Goal: Transaction & Acquisition: Purchase product/service

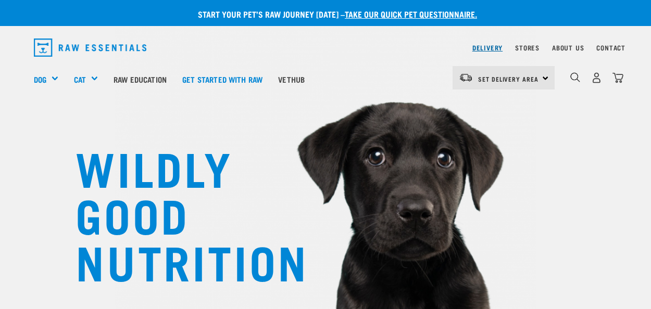
click at [478, 49] on link "Delivery" at bounding box center [487, 48] width 30 height 4
click at [524, 78] on span "Set Delivery Area" at bounding box center [508, 79] width 60 height 4
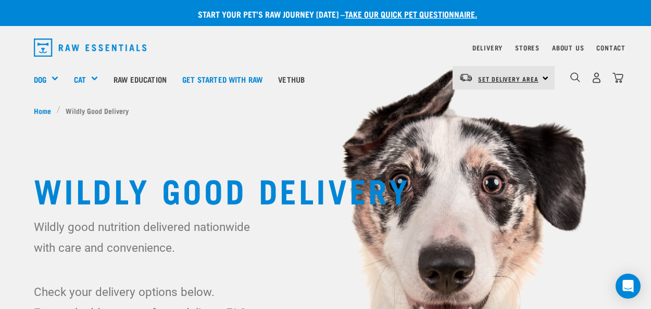
click at [519, 81] on span "Set Delivery Area" at bounding box center [508, 79] width 60 height 4
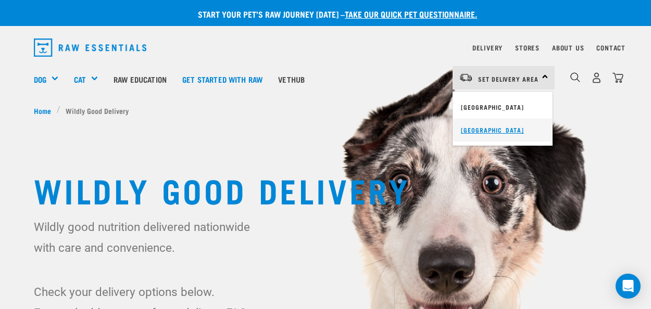
click at [497, 123] on link "[GEOGRAPHIC_DATA]" at bounding box center [503, 130] width 100 height 23
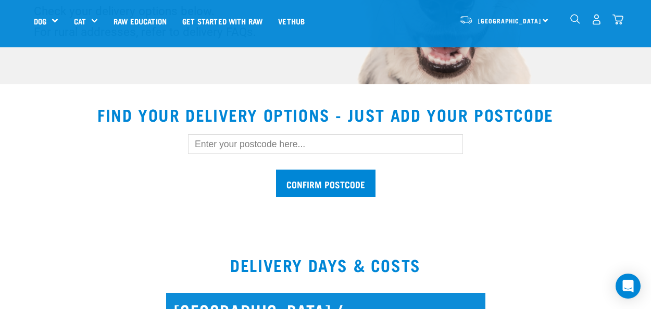
scroll to position [303, 0]
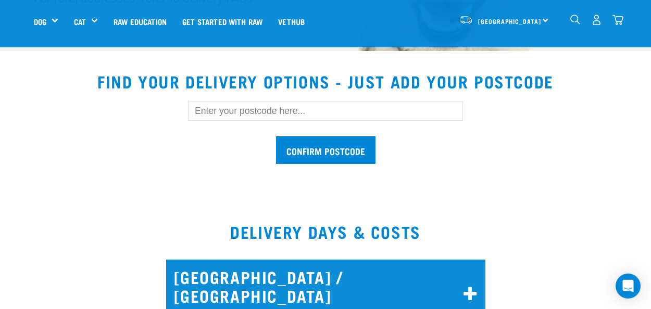
click at [268, 114] on input "text" at bounding box center [325, 111] width 275 height 20
type input "7400"
drag, startPoint x: 216, startPoint y: 111, endPoint x: 190, endPoint y: 114, distance: 26.2
click at [190, 114] on input "7400" at bounding box center [325, 111] width 275 height 20
type input "7691"
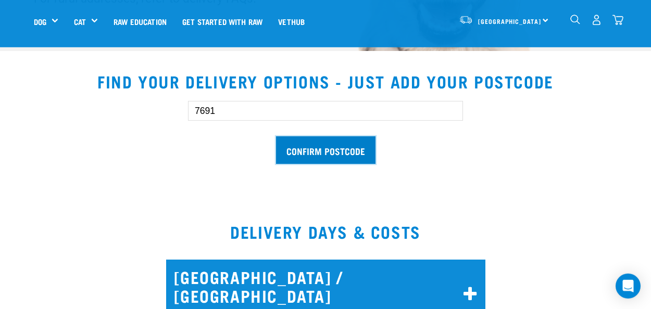
click at [327, 150] on input "Confirm postcode" at bounding box center [325, 150] width 99 height 28
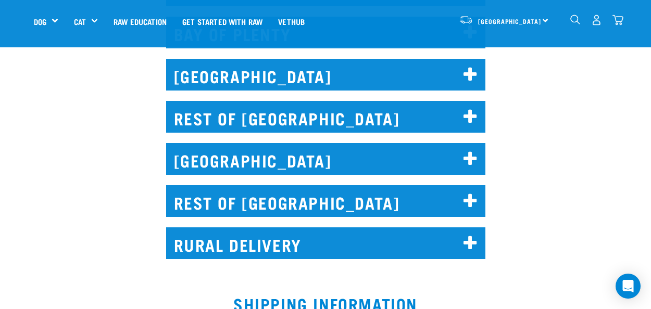
scroll to position [1128, 0]
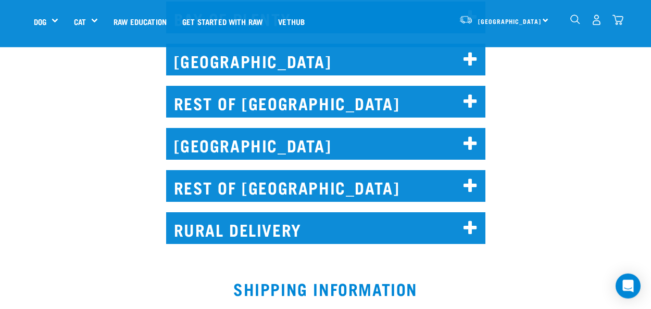
click at [334, 218] on h2 "RURAL DELIVERY" at bounding box center [325, 229] width 319 height 32
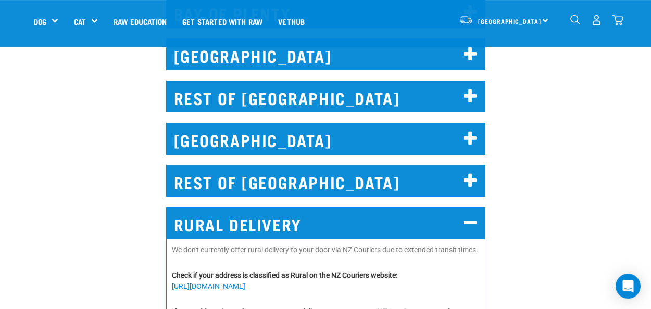
scroll to position [1169, 0]
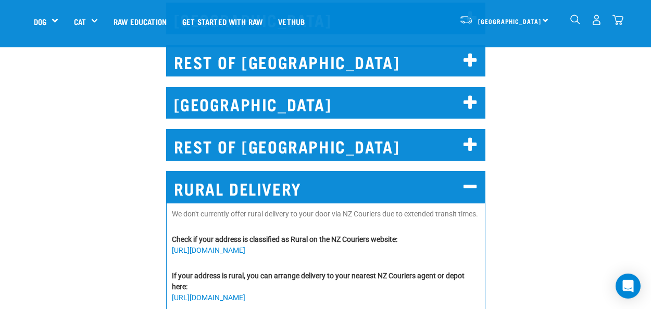
click at [330, 129] on h2 "REST OF SOUTH ISLAND" at bounding box center [325, 145] width 319 height 32
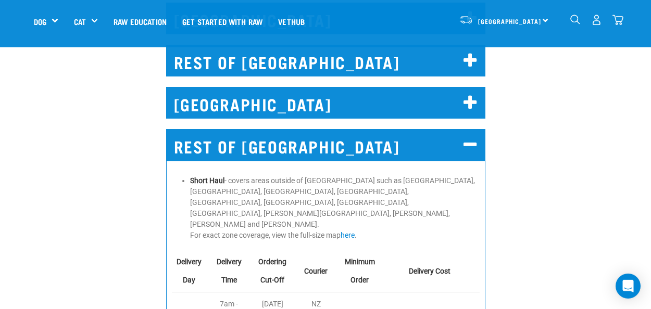
click at [430, 87] on h2 "CHRISTCHURCH" at bounding box center [325, 103] width 319 height 32
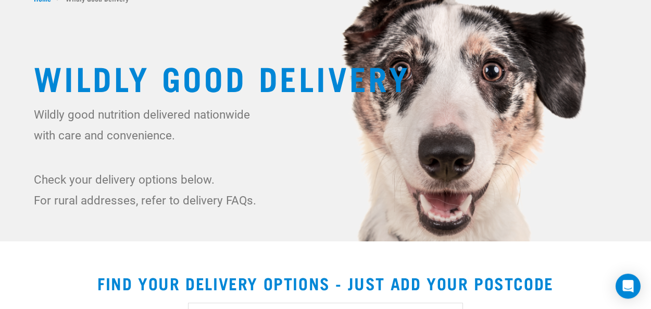
scroll to position [0, 0]
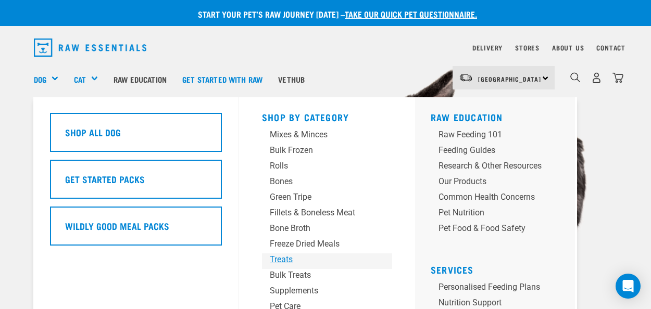
click at [285, 257] on div "Treats" at bounding box center [318, 260] width 97 height 13
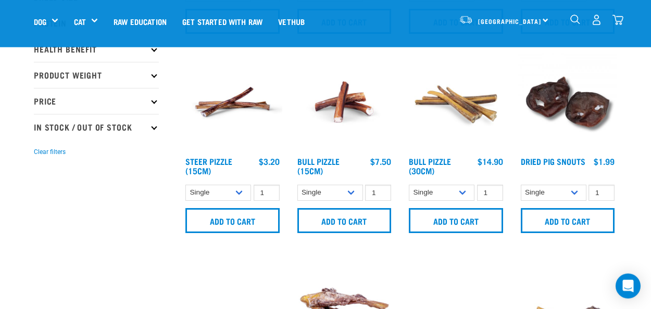
scroll to position [234, 0]
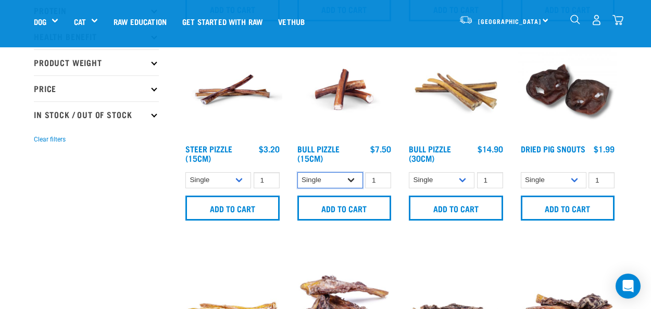
click at [297, 172] on select "Single 10 per pack 25 per pack" at bounding box center [330, 180] width 66 height 16
select select "443099"
click option "10 per pack" at bounding box center [0, 0] width 0 height 0
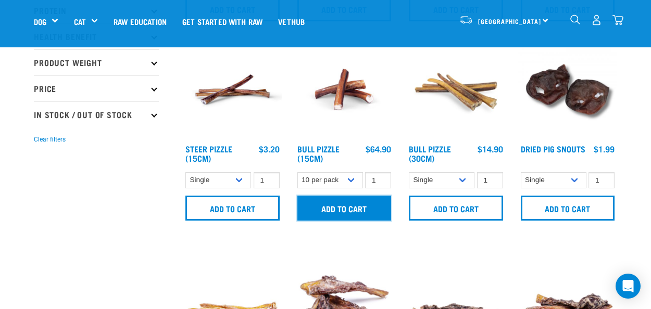
click at [355, 212] on input "Add to cart" at bounding box center [344, 208] width 94 height 25
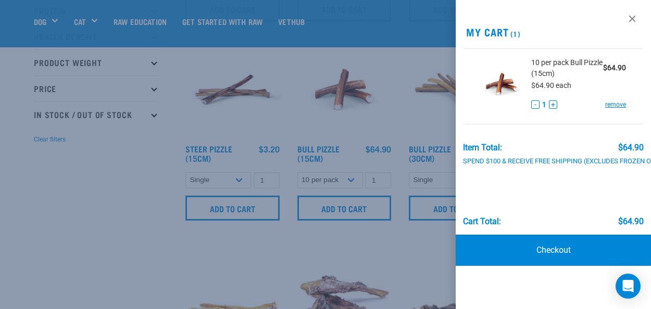
click at [244, 248] on div at bounding box center [325, 154] width 651 height 309
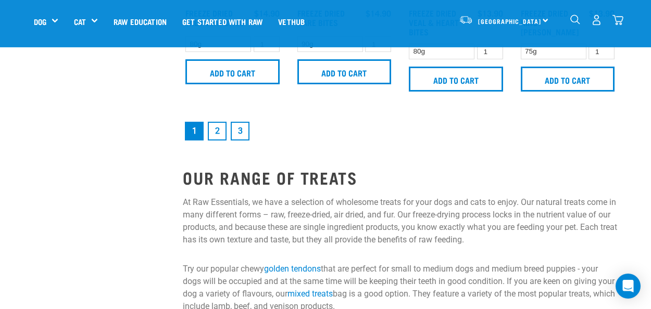
scroll to position [1581, 0]
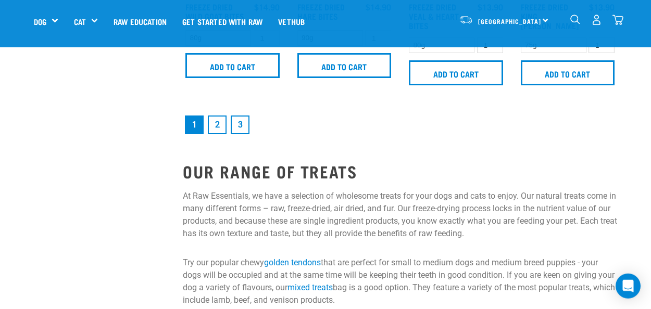
click at [219, 123] on link "2" at bounding box center [217, 125] width 19 height 19
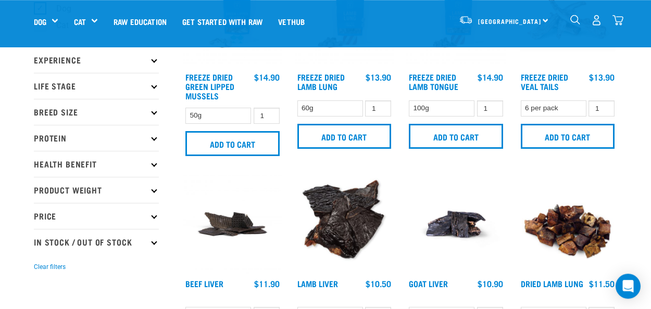
scroll to position [109, 0]
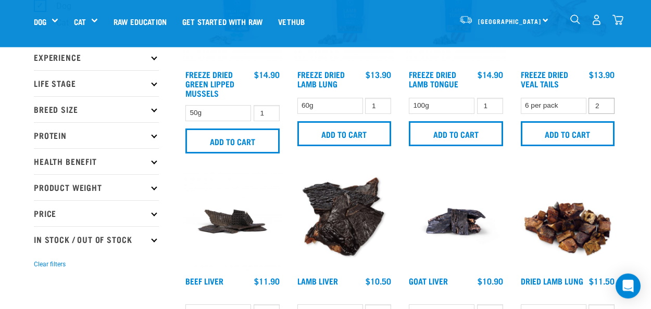
click at [602, 105] on input "2" at bounding box center [602, 106] width 26 height 16
type input "3"
click at [605, 103] on input "3" at bounding box center [602, 106] width 26 height 16
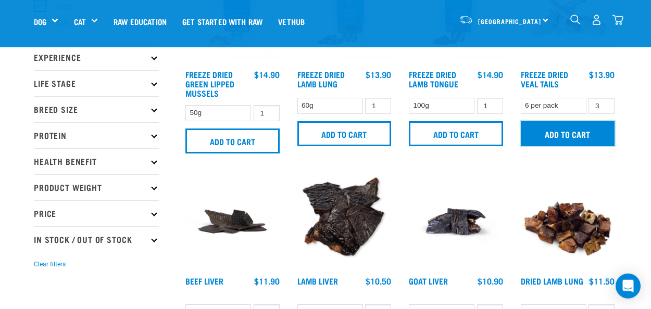
click at [572, 133] on input "Add to cart" at bounding box center [568, 133] width 94 height 25
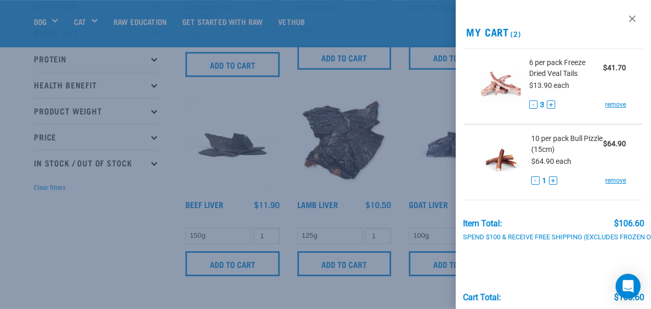
scroll to position [198, 0]
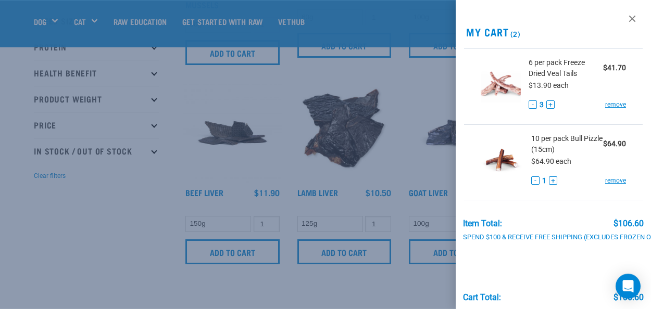
click at [60, 221] on div at bounding box center [325, 154] width 651 height 309
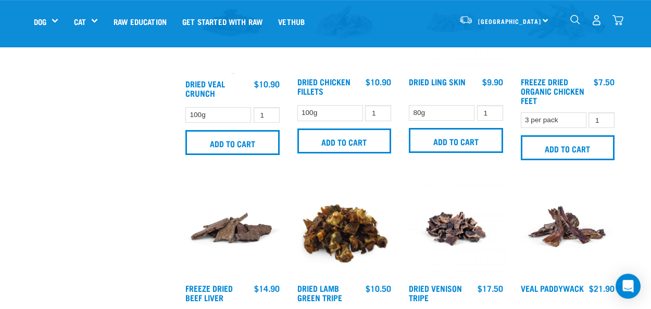
scroll to position [641, 0]
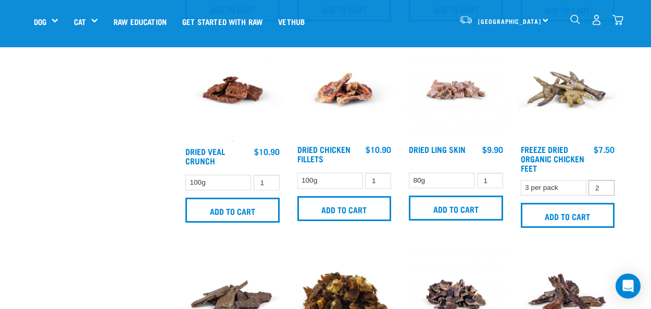
click at [604, 182] on input "2" at bounding box center [602, 188] width 26 height 16
type input "3"
click at [604, 182] on input "3" at bounding box center [602, 188] width 26 height 16
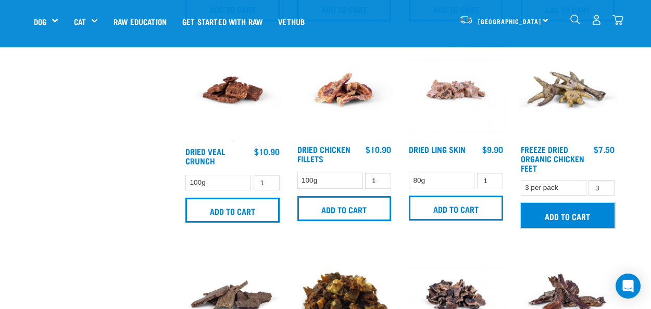
click at [577, 213] on input "Add to cart" at bounding box center [568, 215] width 94 height 25
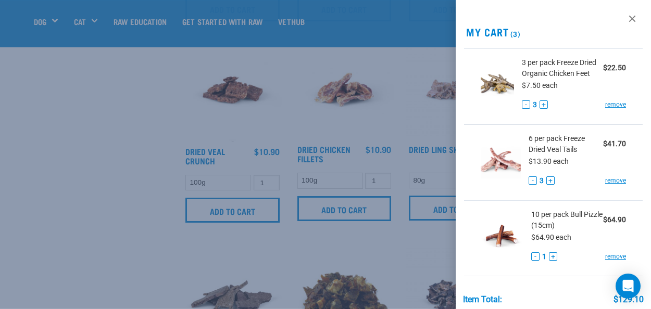
click at [350, 244] on div at bounding box center [325, 154] width 651 height 309
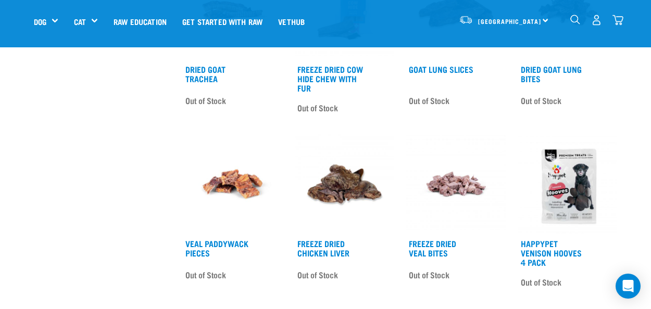
scroll to position [1467, 0]
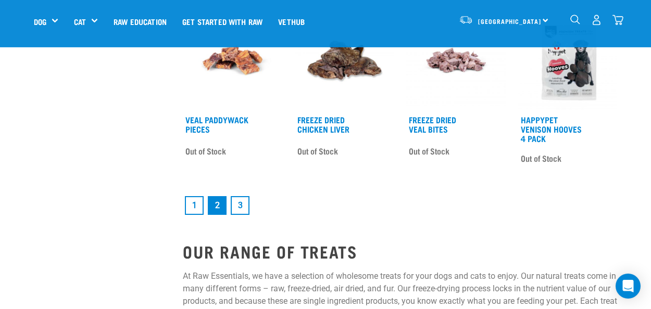
click at [236, 205] on link "3" at bounding box center [240, 205] width 19 height 19
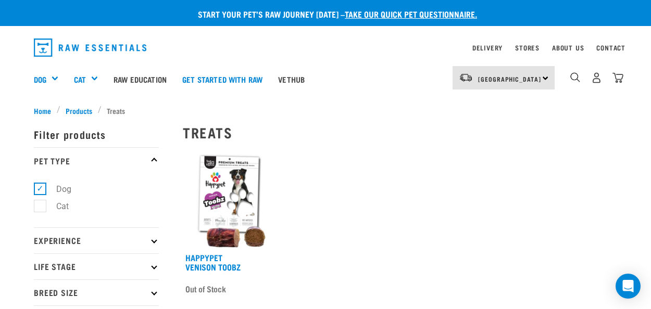
click at [574, 72] on div "7" at bounding box center [597, 77] width 54 height 23
click at [574, 77] on img "dropdown navigation" at bounding box center [575, 77] width 10 height 10
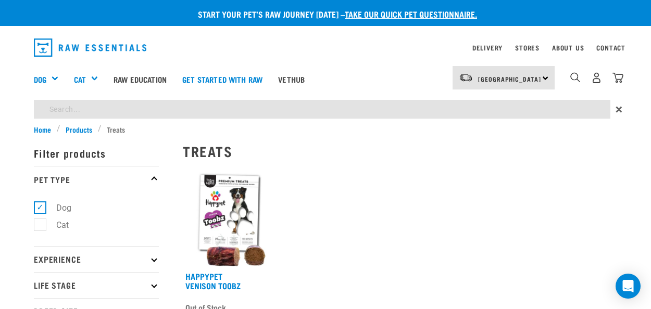
click at [166, 116] on input "search" at bounding box center [322, 109] width 577 height 19
type input "chicken necks"
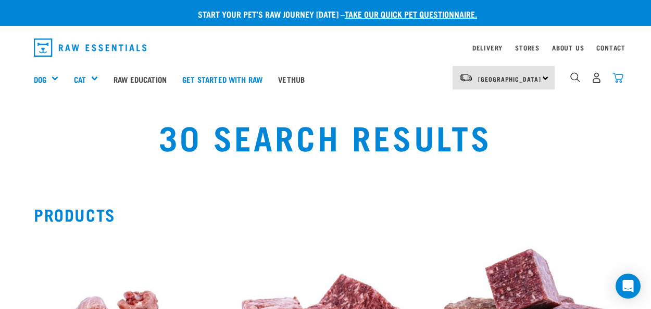
click at [620, 73] on img "dropdown navigation" at bounding box center [618, 77] width 11 height 11
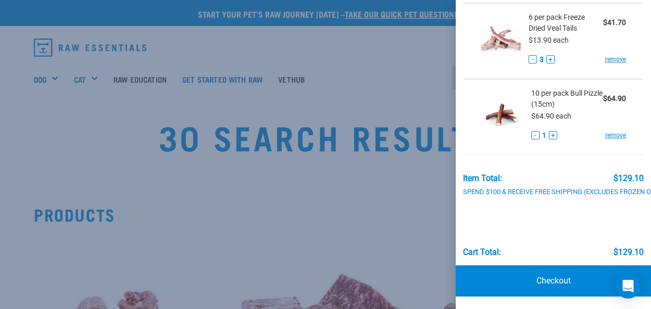
scroll to position [140, 0]
click at [537, 273] on link "Checkout" at bounding box center [553, 281] width 195 height 31
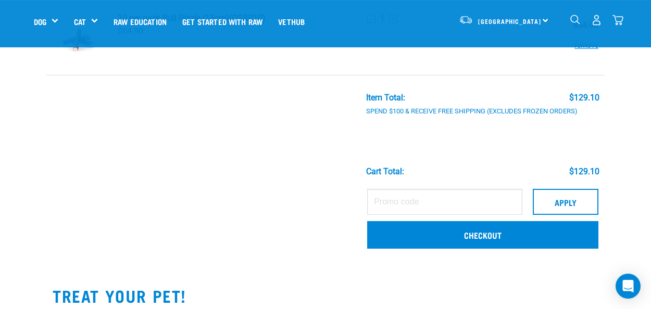
scroll to position [295, 0]
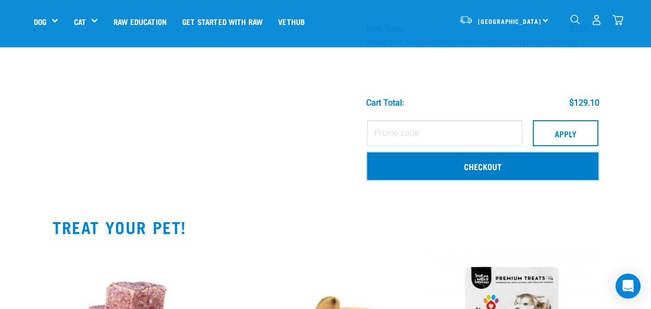
click at [490, 169] on link "Checkout" at bounding box center [482, 166] width 231 height 27
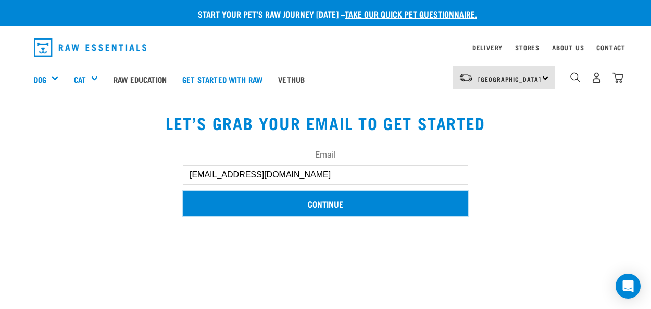
click at [332, 197] on input "Continue" at bounding box center [325, 203] width 285 height 25
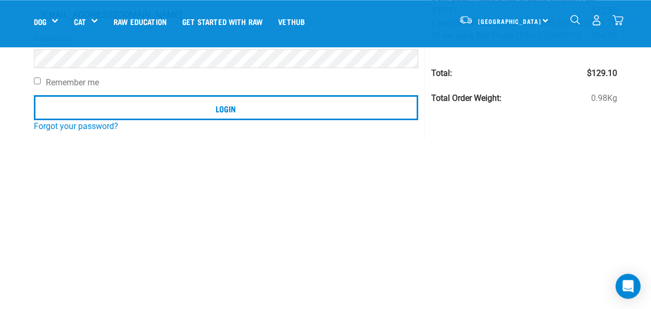
scroll to position [147, 0]
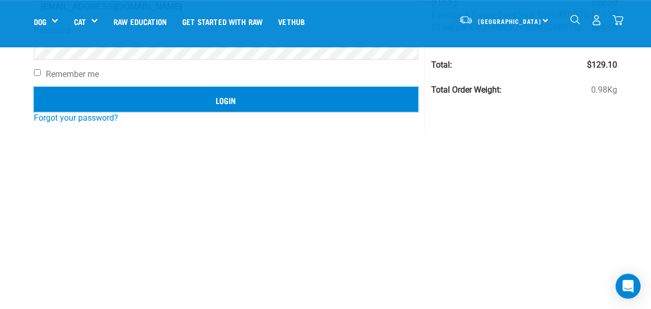
click at [226, 101] on input "Login" at bounding box center [226, 99] width 384 height 25
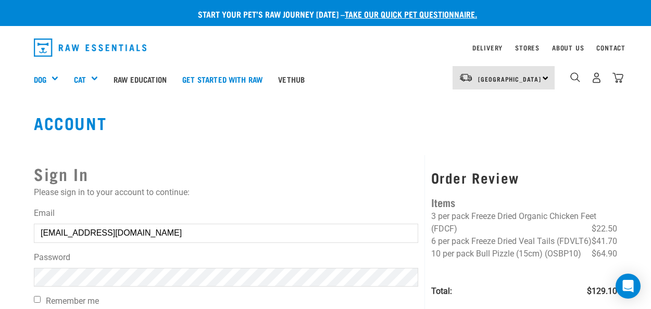
click at [24, 135] on button "delete" at bounding box center [19, 129] width 10 height 10
click at [0, 276] on article "Invalid username or password." at bounding box center [0, 154] width 0 height 309
click at [24, 135] on button "delete" at bounding box center [19, 129] width 10 height 10
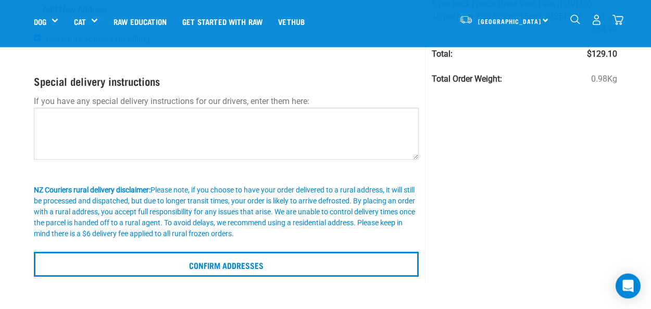
scroll to position [164, 0]
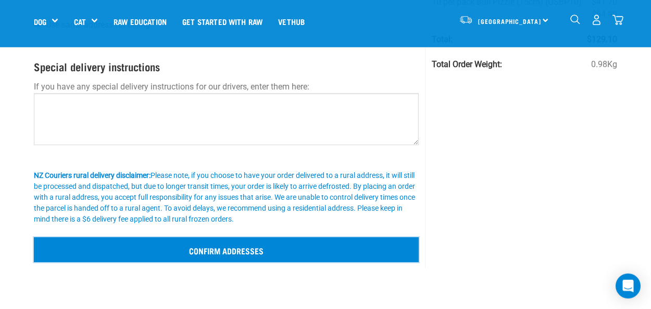
click at [270, 260] on input "Confirm addresses" at bounding box center [226, 250] width 385 height 25
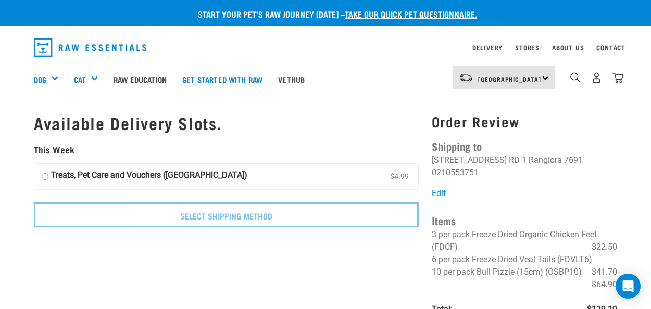
click at [60, 172] on strong "Treats, Pet Care and Vouchers ([GEOGRAPHIC_DATA])" at bounding box center [149, 177] width 196 height 16
click at [48, 172] on input "Treats, Pet Care and Vouchers (South Island) $4.99" at bounding box center [45, 177] width 7 height 16
radio input "true"
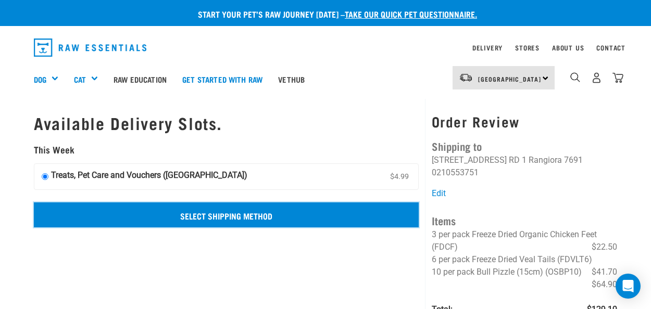
click at [252, 210] on input "Select Shipping Method" at bounding box center [226, 215] width 385 height 25
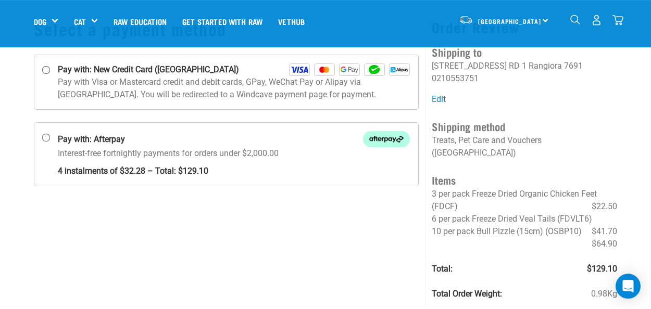
scroll to position [61, 0]
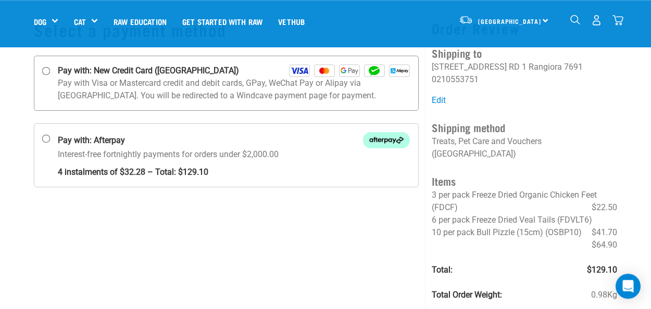
click at [95, 74] on strong "Pay with: New Credit Card ([GEOGRAPHIC_DATA])" at bounding box center [148, 71] width 181 height 13
click at [51, 74] on input "Pay with: New Credit Card ([GEOGRAPHIC_DATA])" at bounding box center [46, 71] width 8 height 8
radio input "true"
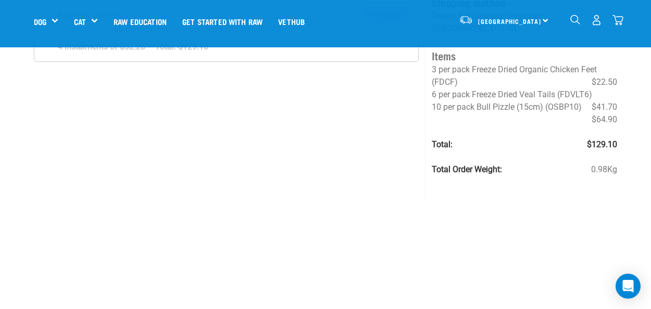
scroll to position [197, 0]
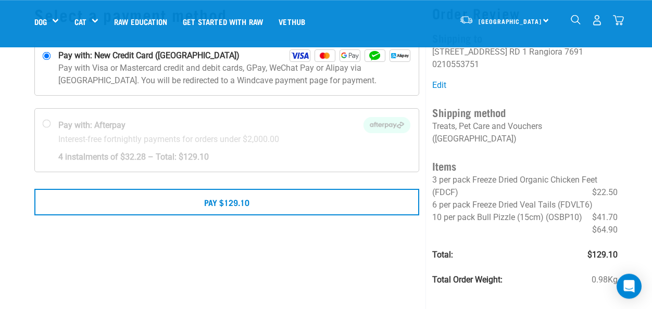
scroll to position [51, 0]
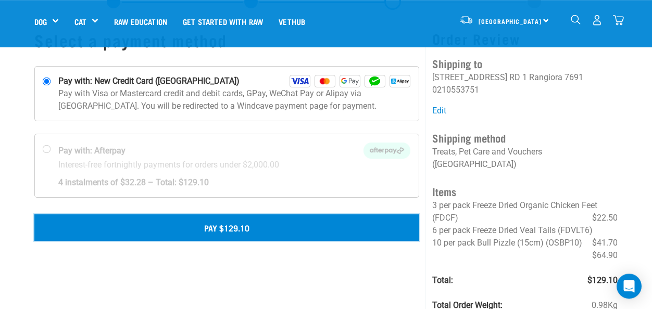
click at [284, 223] on button "Pay $129.10" at bounding box center [226, 228] width 385 height 26
